Goal: Information Seeking & Learning: Learn about a topic

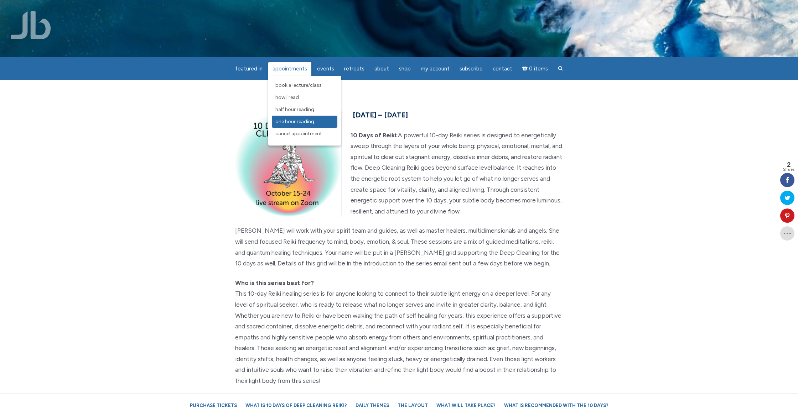
click at [294, 121] on span "One Hour Reading" at bounding box center [294, 122] width 39 height 6
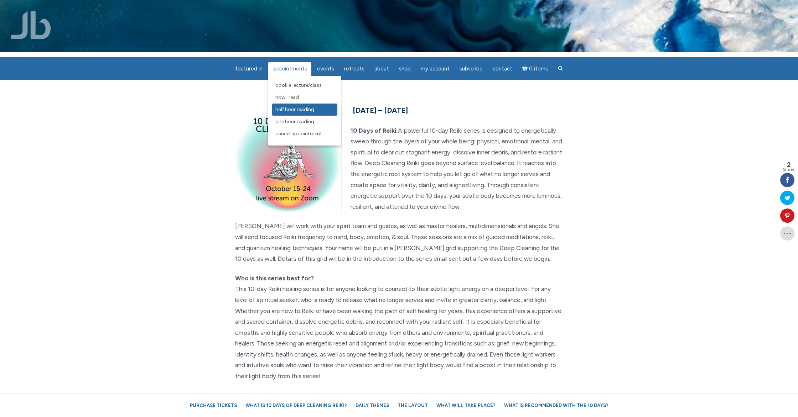
scroll to position [5, 0]
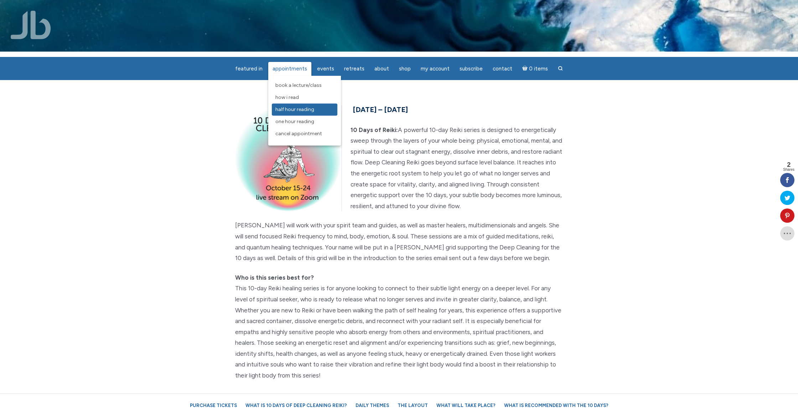
click at [312, 111] on span "Half Hour Reading" at bounding box center [294, 109] width 39 height 6
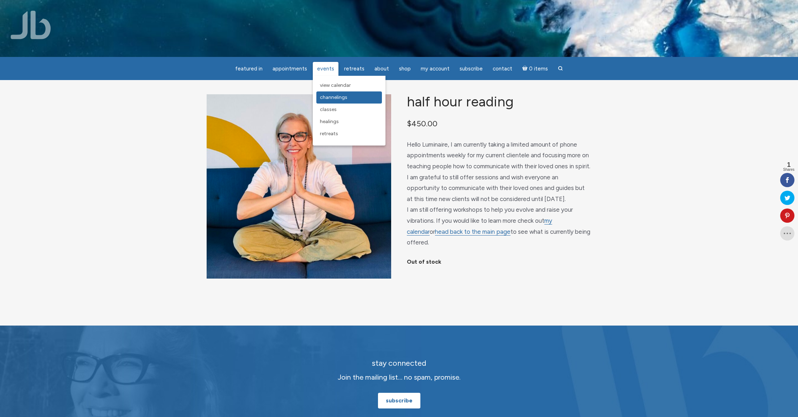
click at [331, 96] on span "Channelings" at bounding box center [333, 97] width 27 height 6
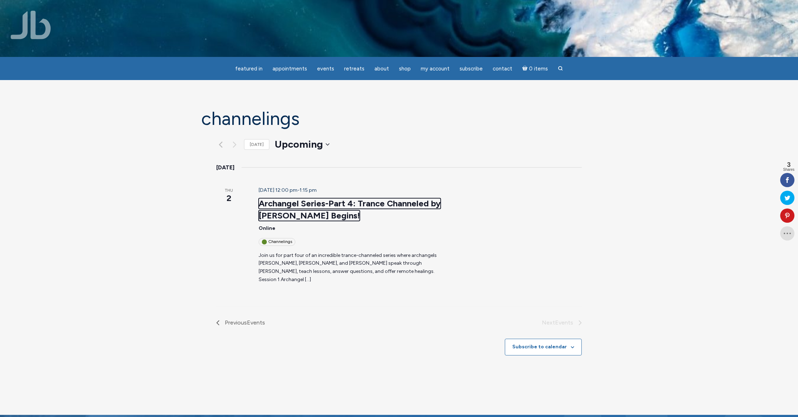
click at [273, 198] on link "Archangel Series-Part 4: Trance Channeled by [PERSON_NAME] Begins!" at bounding box center [350, 209] width 182 height 23
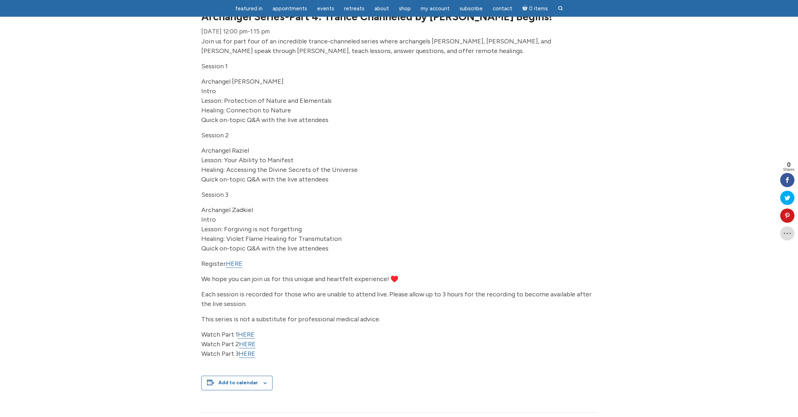
scroll to position [97, 0]
